Goal: Use online tool/utility: Use online tool/utility

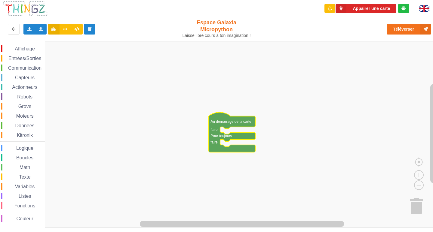
click at [222, 125] on icon "Espace de travail de Blocky" at bounding box center [231, 132] width 46 height 40
click at [224, 131] on rect "Espace de travail de Blocky" at bounding box center [218, 134] width 437 height 187
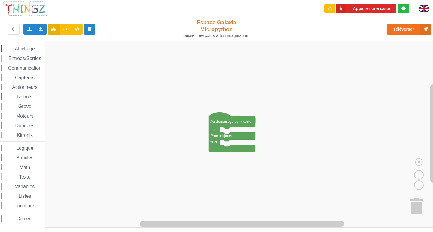
click at [224, 131] on rect "Espace de travail de Blocky" at bounding box center [218, 134] width 437 height 187
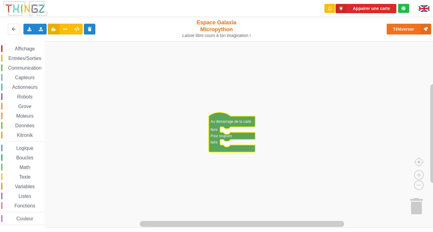
click at [226, 126] on icon "Espace de travail de Blocky" at bounding box center [231, 132] width 46 height 40
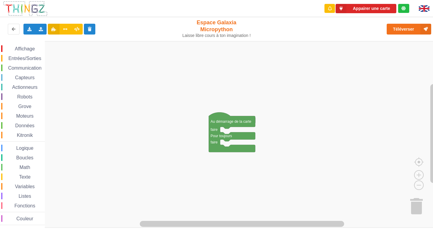
click at [21, 68] on span "Communication" at bounding box center [24, 67] width 35 height 5
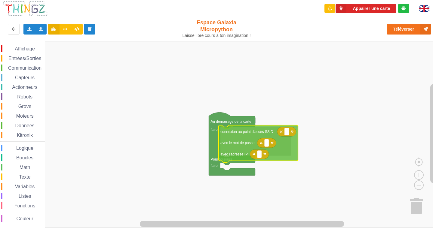
click at [289, 150] on div "Affichage Entrées/Sorties Communication Capteurs Actionneurs Robots Grove Moteu…" at bounding box center [218, 134] width 437 height 187
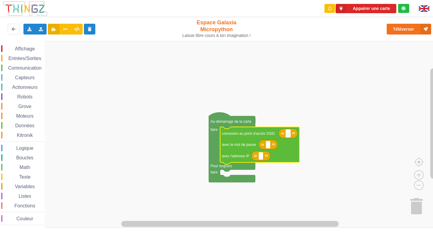
click at [288, 136] on rect "Espace de travail de Blocky" at bounding box center [288, 134] width 5 height 8
type input "e"
type input "n"
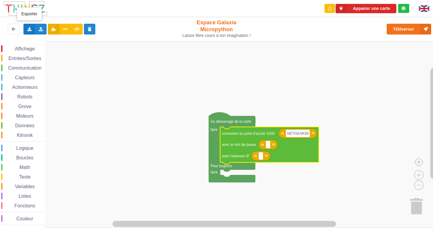
type input "NETGEAR39"
click at [31, 29] on icon at bounding box center [29, 29] width 5 height 4
click at [67, 42] on span "Exporter l'assemblage de blocs" at bounding box center [66, 40] width 58 height 5
